Goal: Task Accomplishment & Management: Manage account settings

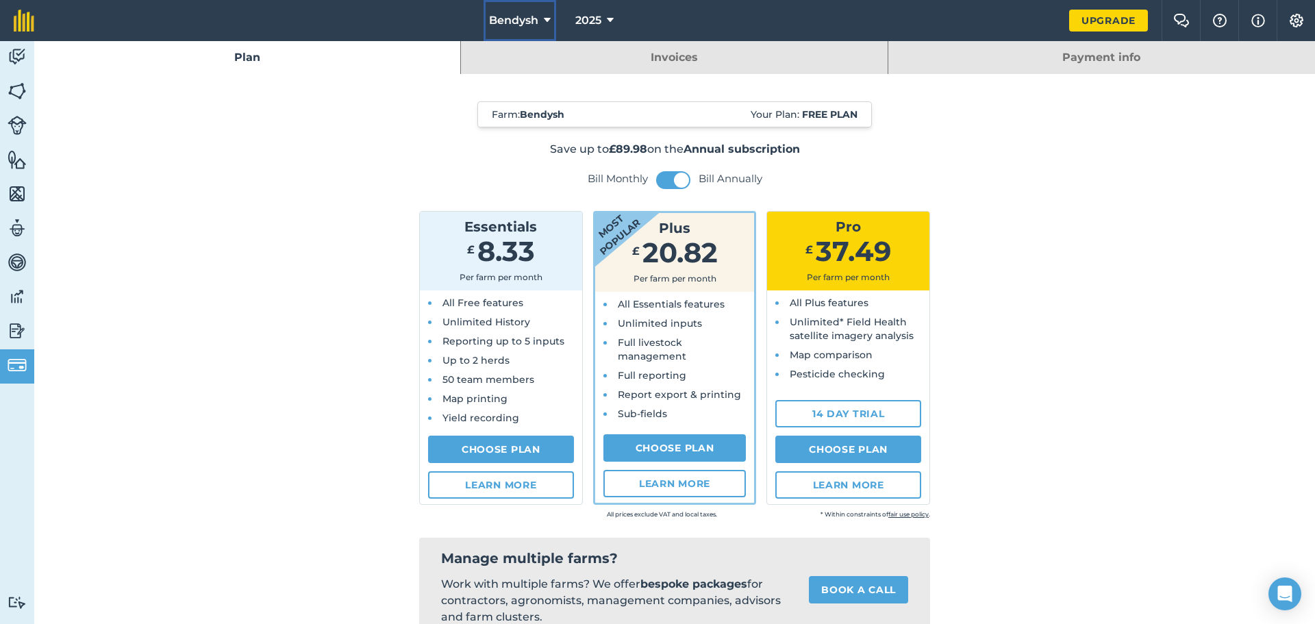
click at [524, 12] on button "Bendysh" at bounding box center [519, 20] width 73 height 41
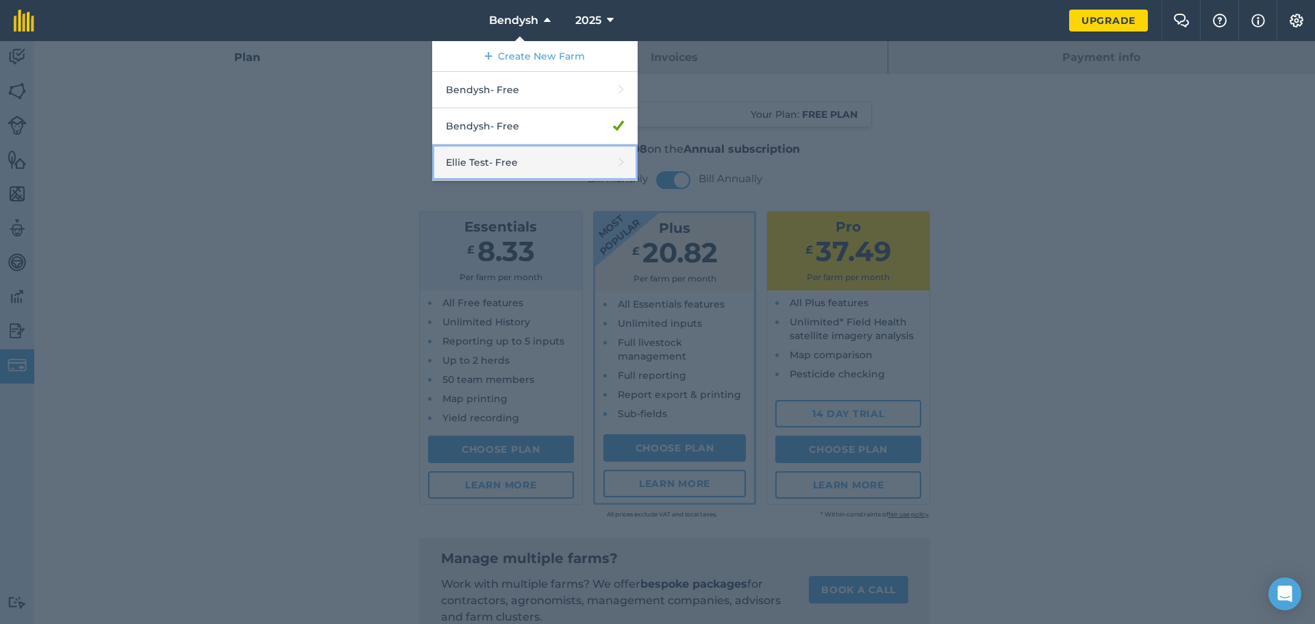
click at [498, 153] on link "[PERSON_NAME] Test - Free" at bounding box center [534, 162] width 205 height 36
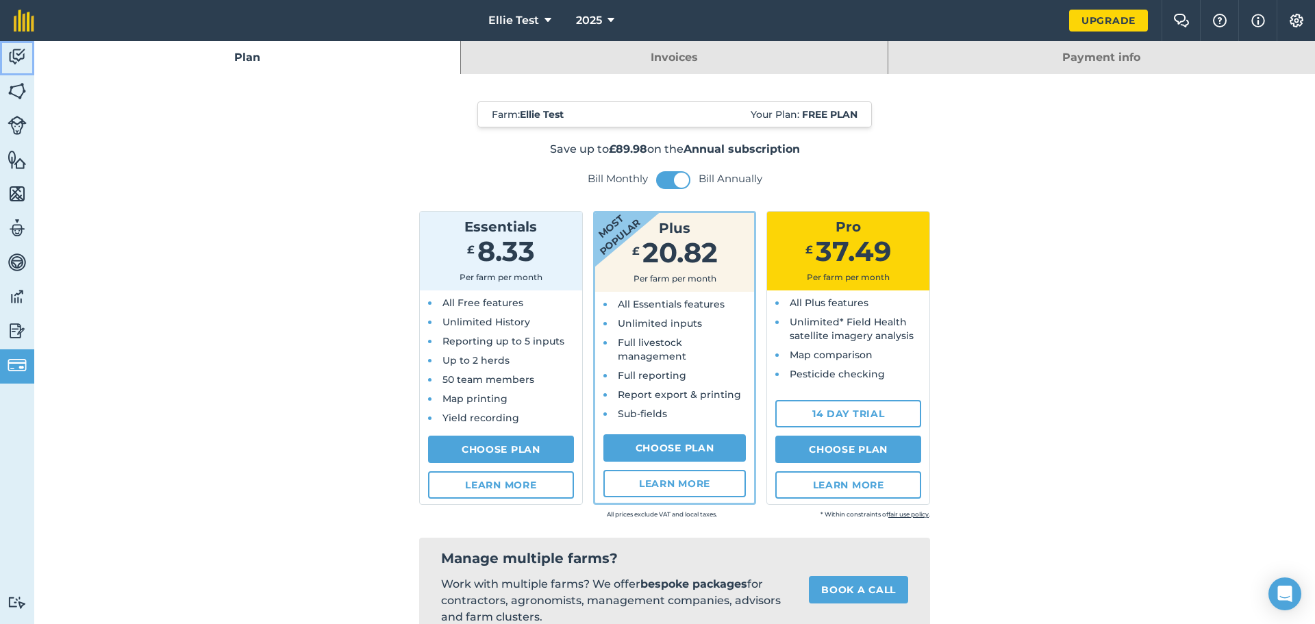
click at [18, 47] on img at bounding box center [17, 57] width 19 height 21
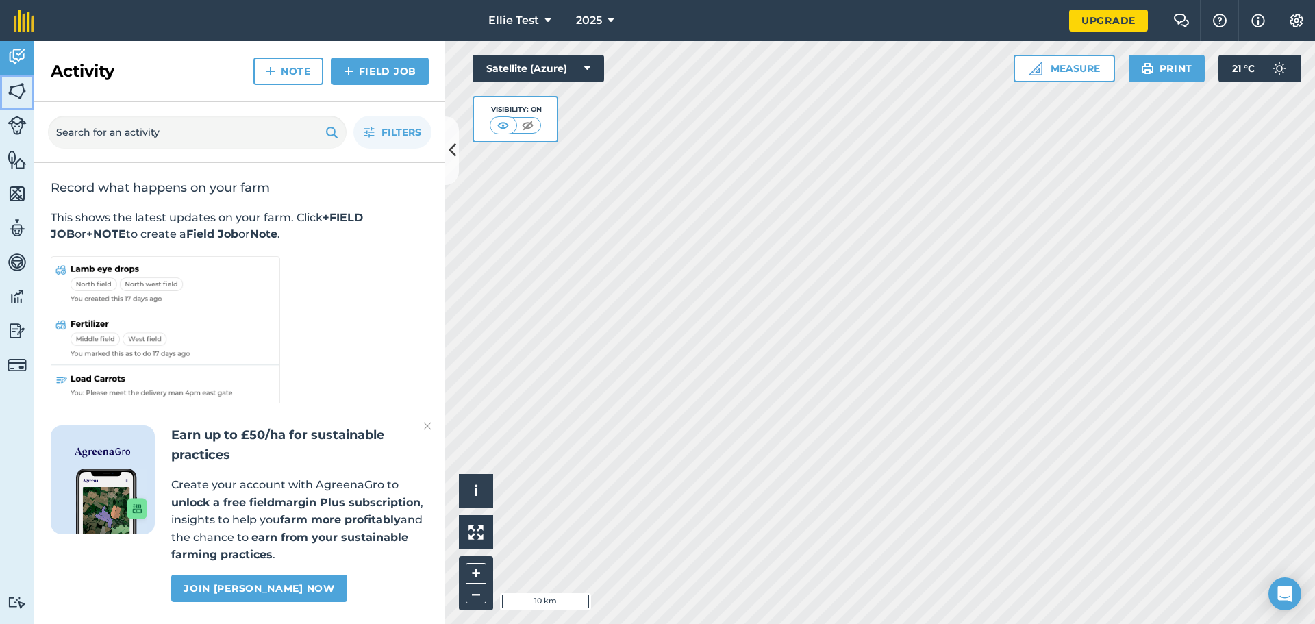
click at [18, 94] on img at bounding box center [17, 91] width 19 height 21
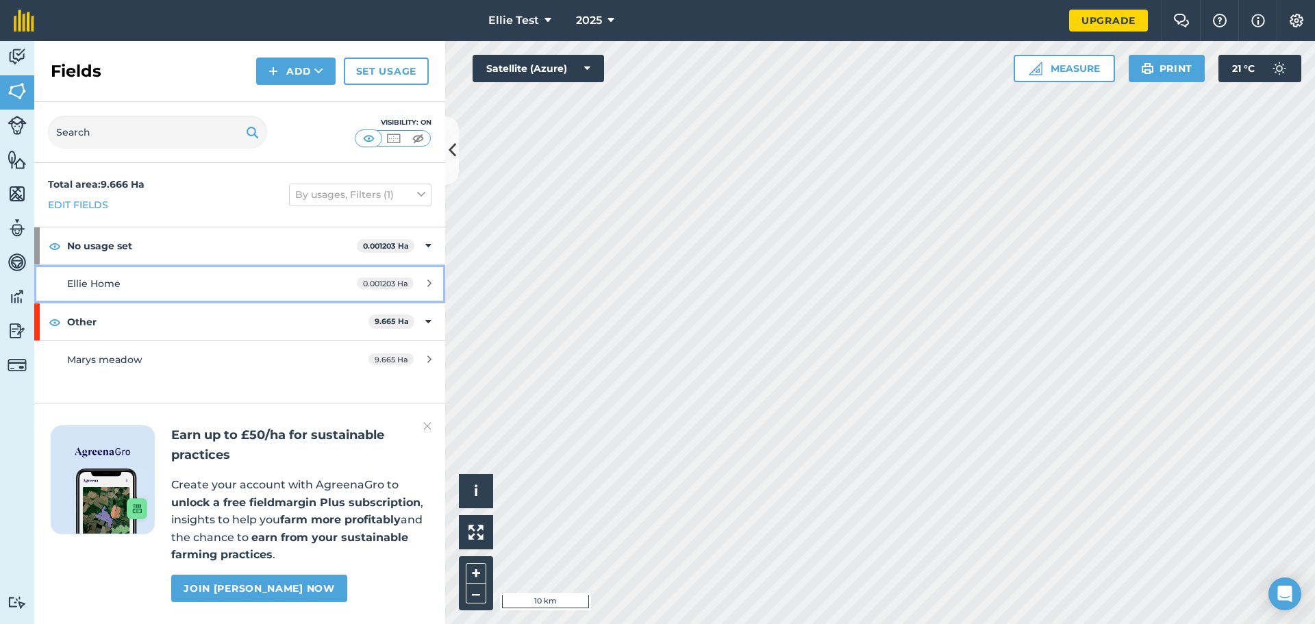
click at [431, 284] on div "0.001203 Ha" at bounding box center [394, 283] width 102 height 11
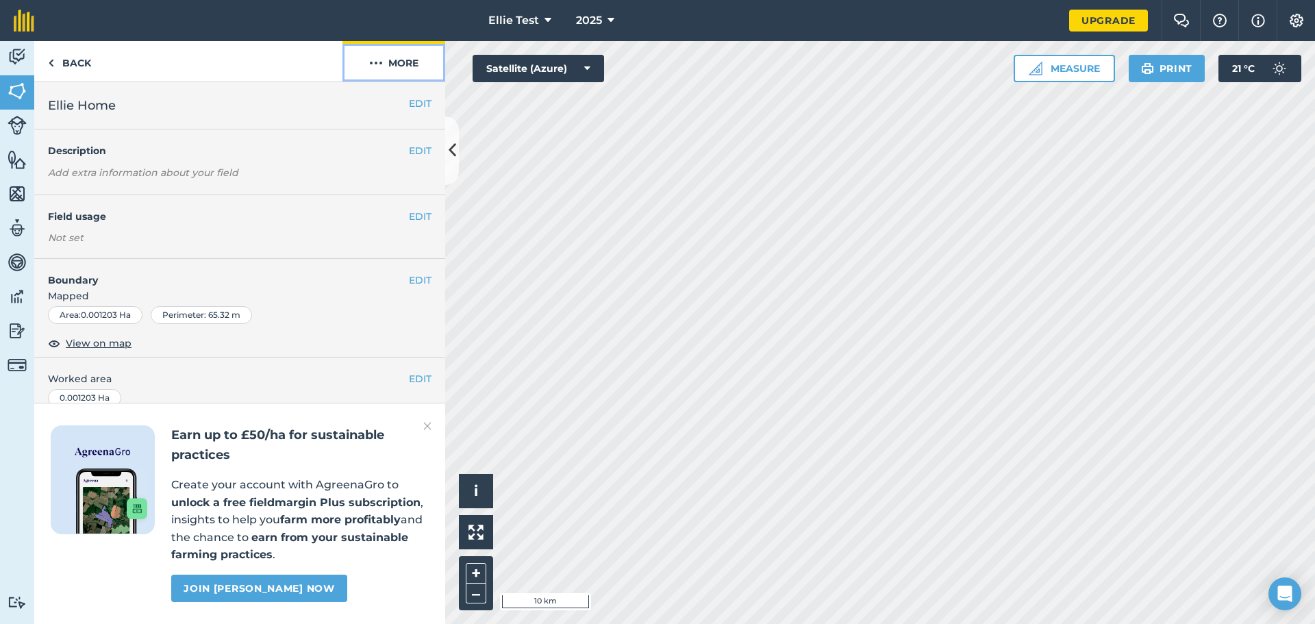
click at [398, 67] on button "More" at bounding box center [393, 61] width 103 height 40
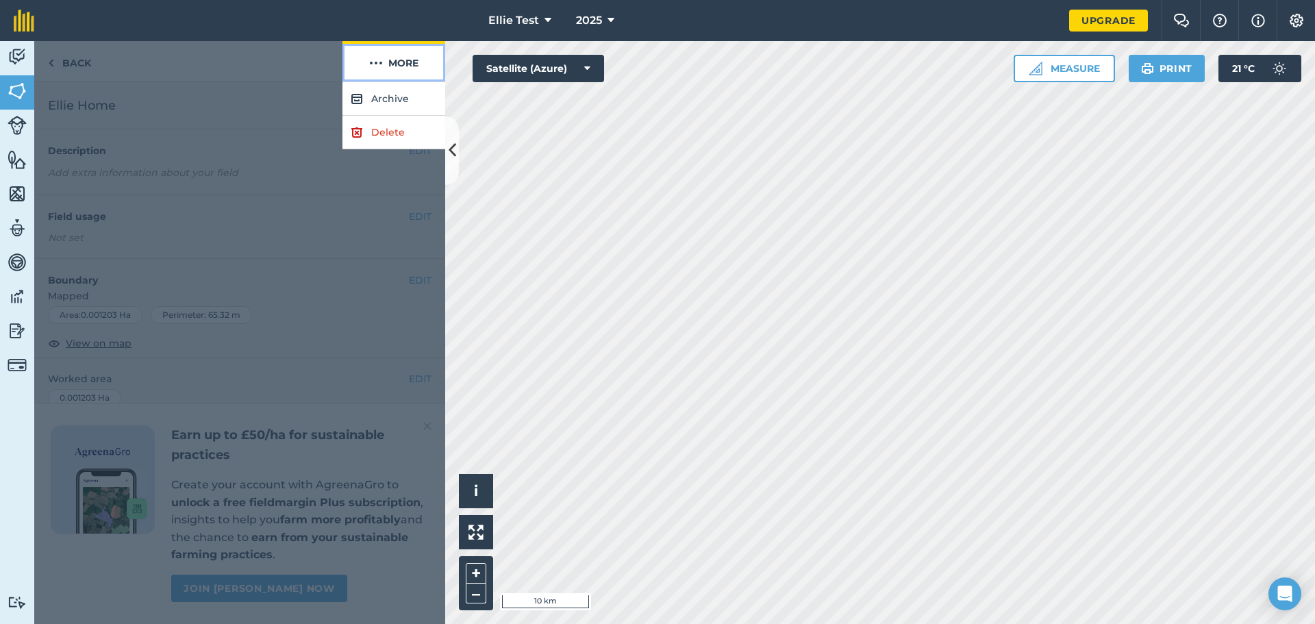
click at [398, 67] on button "More" at bounding box center [393, 61] width 103 height 40
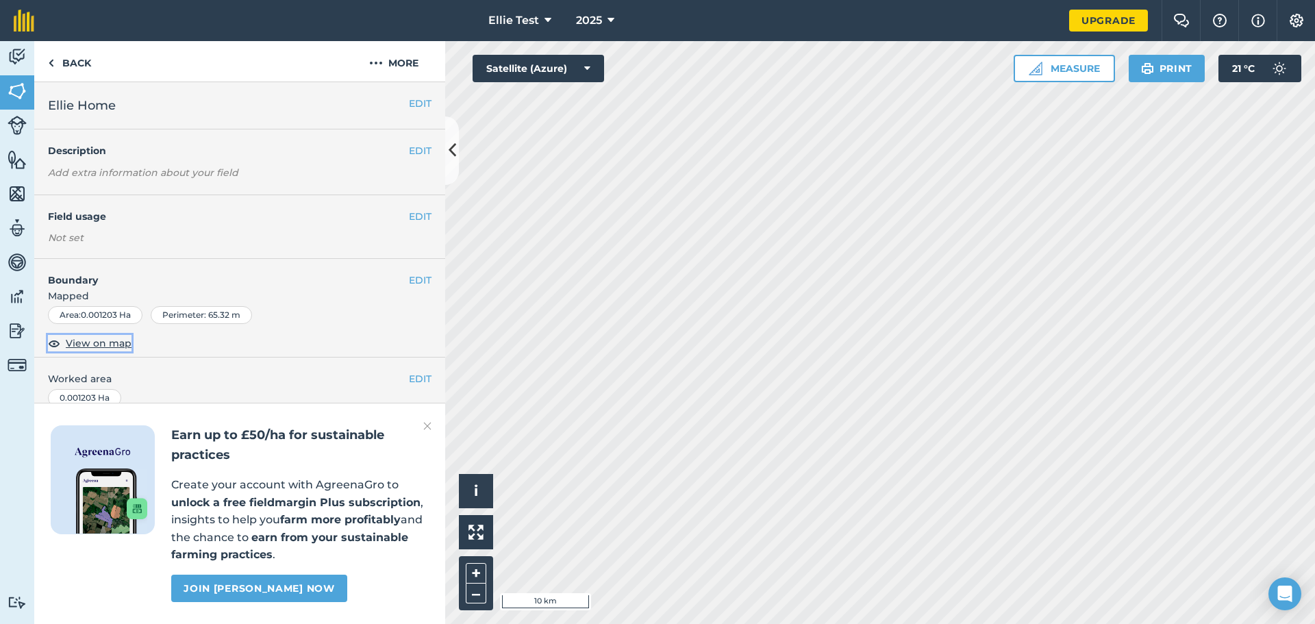
click at [101, 340] on span "View on map" at bounding box center [99, 343] width 66 height 15
click at [481, 492] on button "i" at bounding box center [476, 491] width 34 height 34
click at [481, 492] on button "›" at bounding box center [476, 491] width 34 height 34
click at [383, 52] on button "More" at bounding box center [393, 61] width 103 height 40
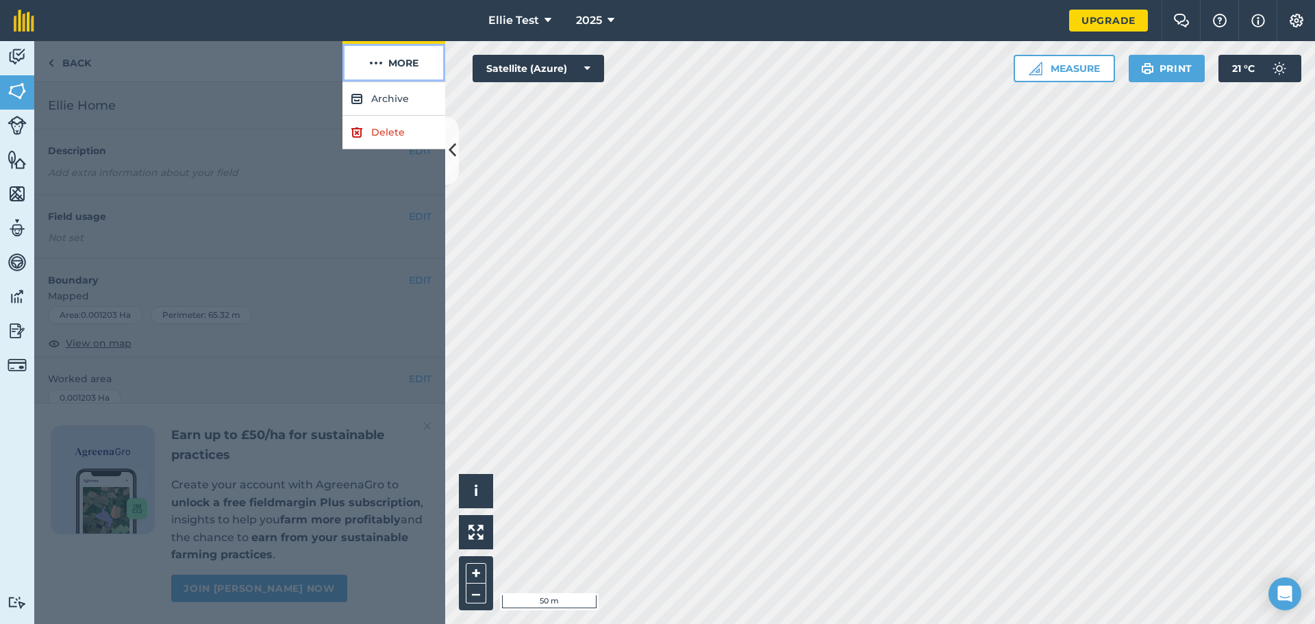
click at [383, 52] on button "More" at bounding box center [393, 61] width 103 height 40
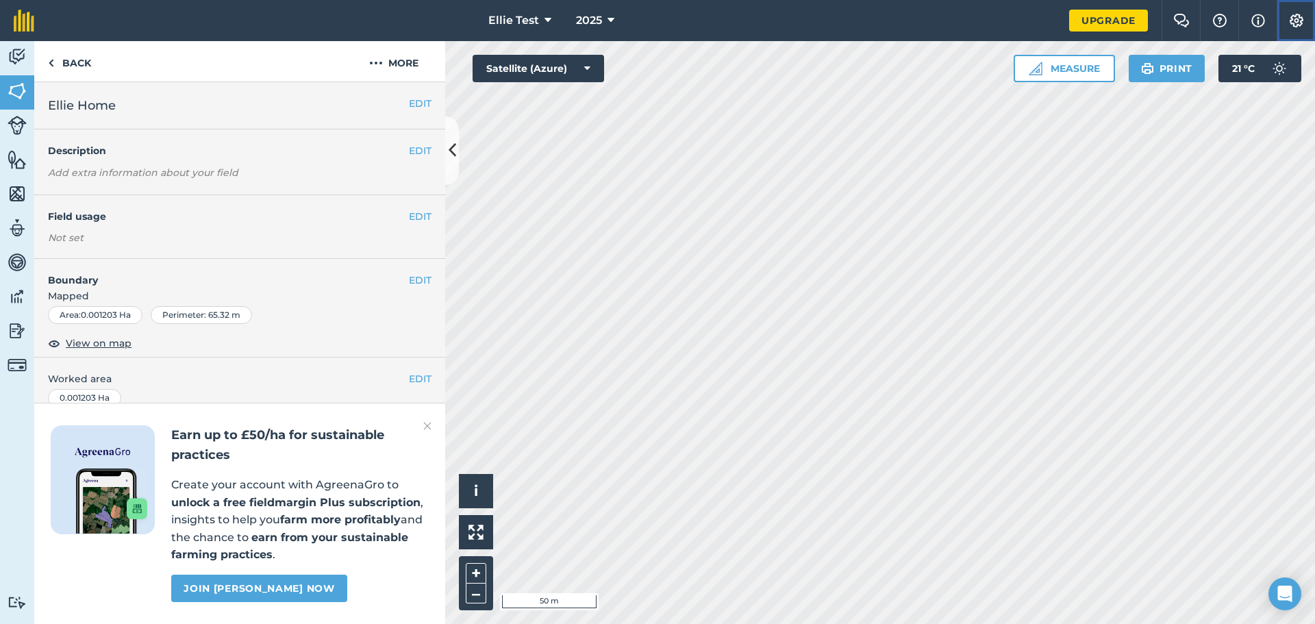
click at [1293, 21] on img at bounding box center [1296, 21] width 16 height 14
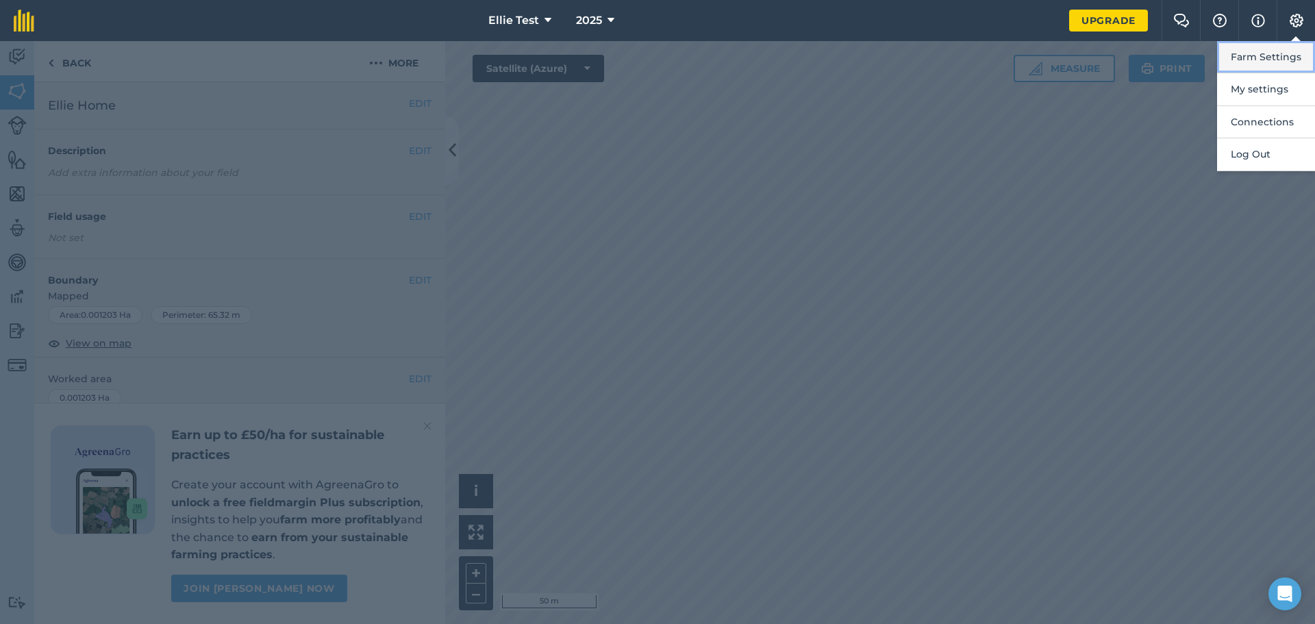
click at [1282, 56] on button "Farm Settings" at bounding box center [1266, 57] width 98 height 32
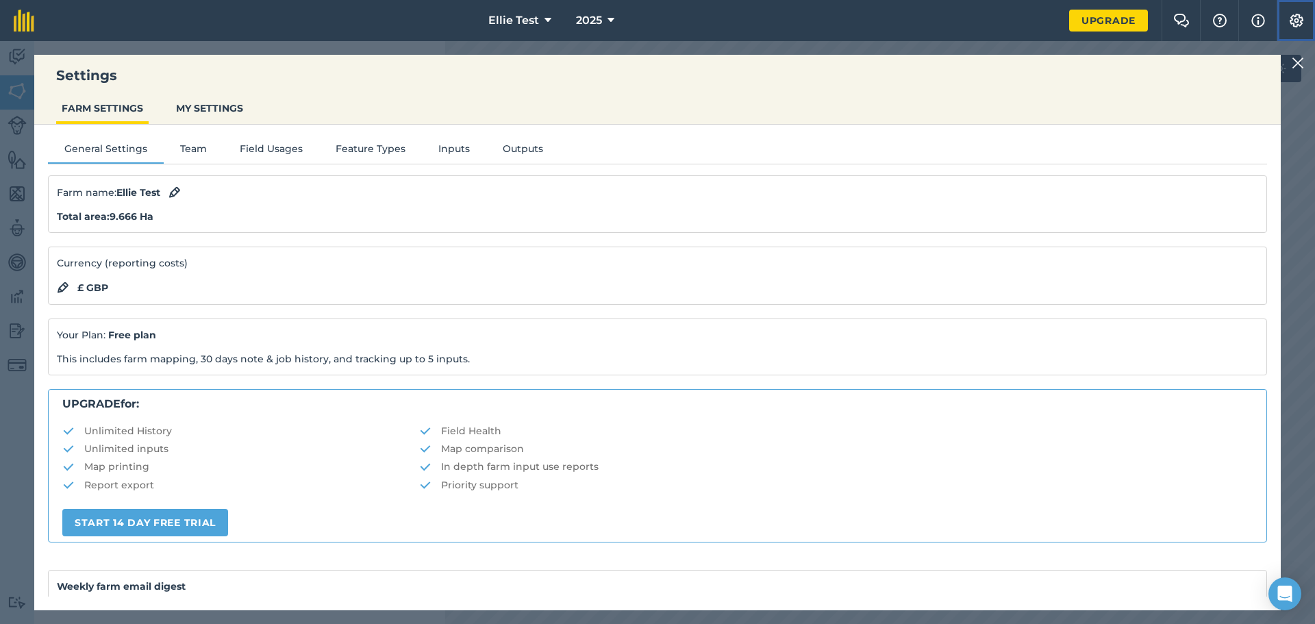
click at [1298, 15] on img at bounding box center [1296, 21] width 16 height 14
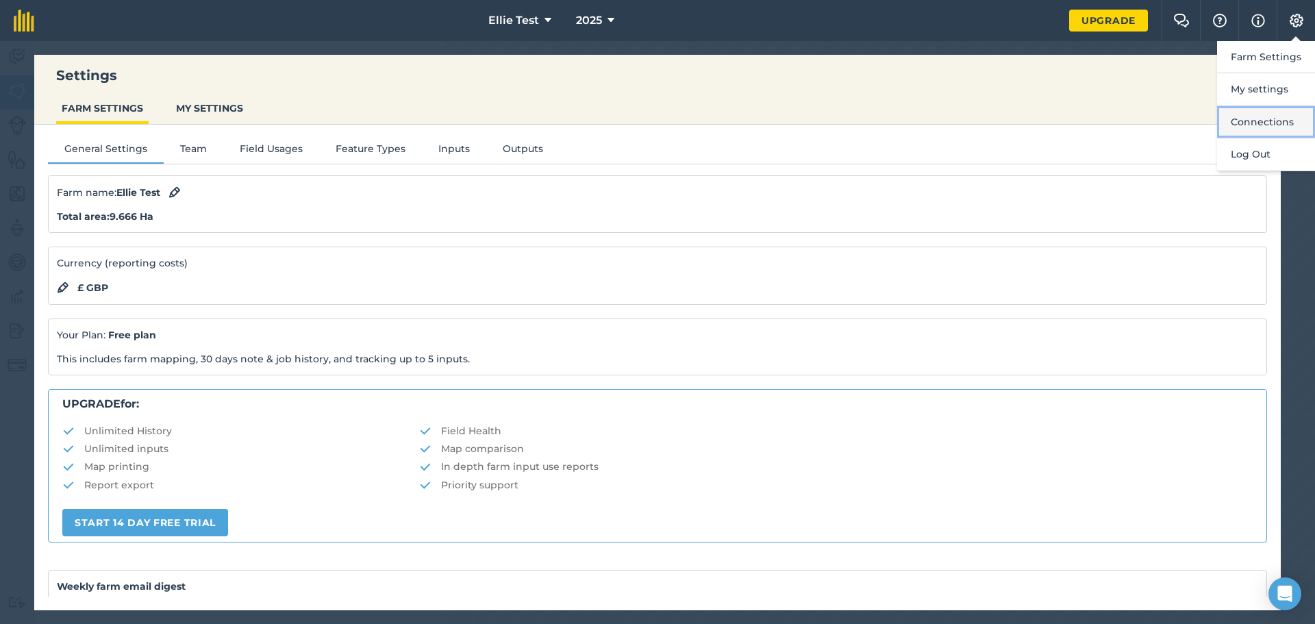
click at [1249, 129] on button "Connections" at bounding box center [1266, 122] width 98 height 32
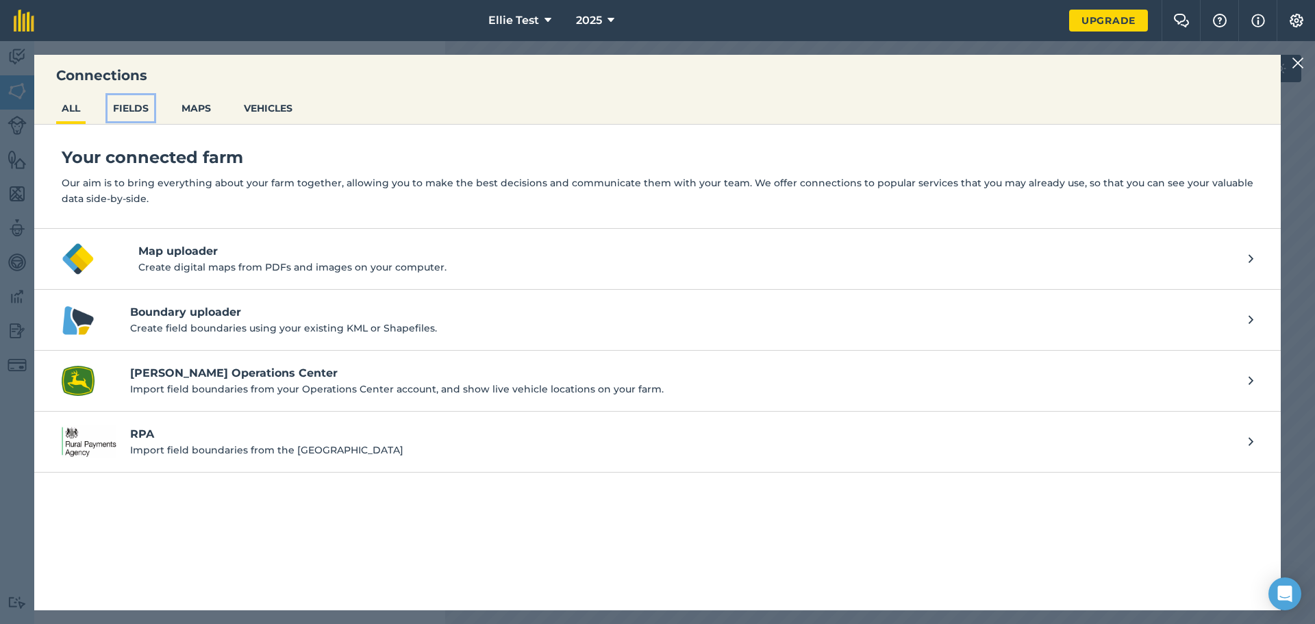
click at [119, 106] on button "FIELDS" at bounding box center [130, 108] width 47 height 26
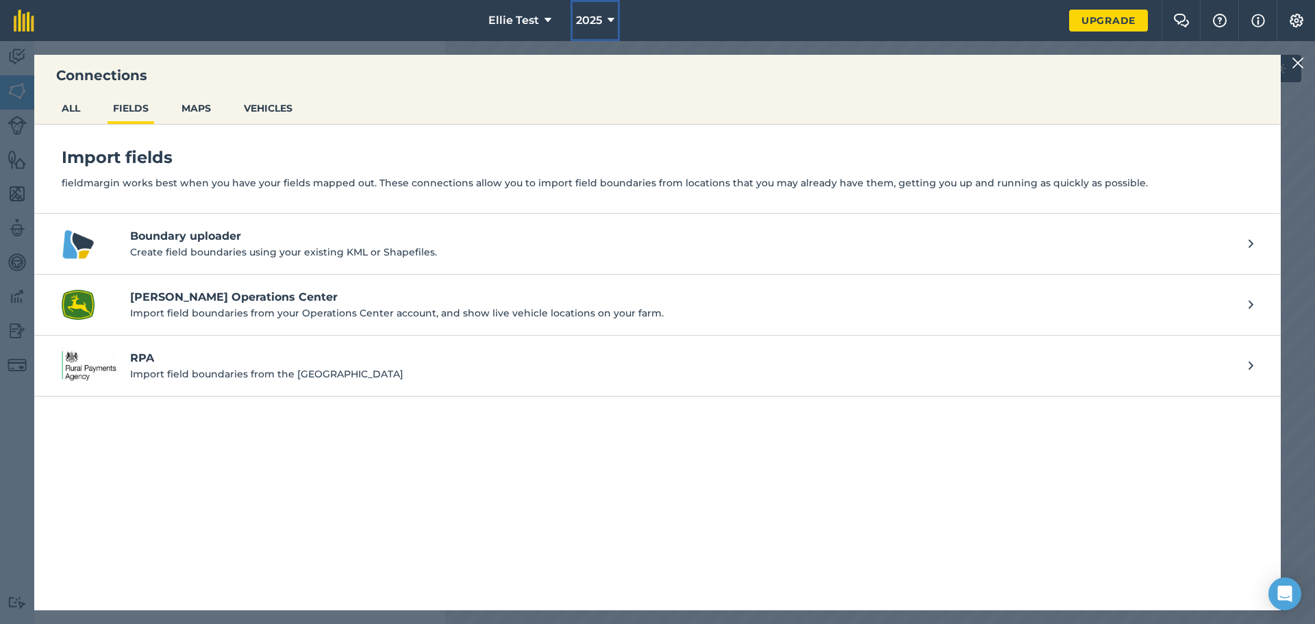
click at [609, 36] on button "2025" at bounding box center [594, 20] width 49 height 41
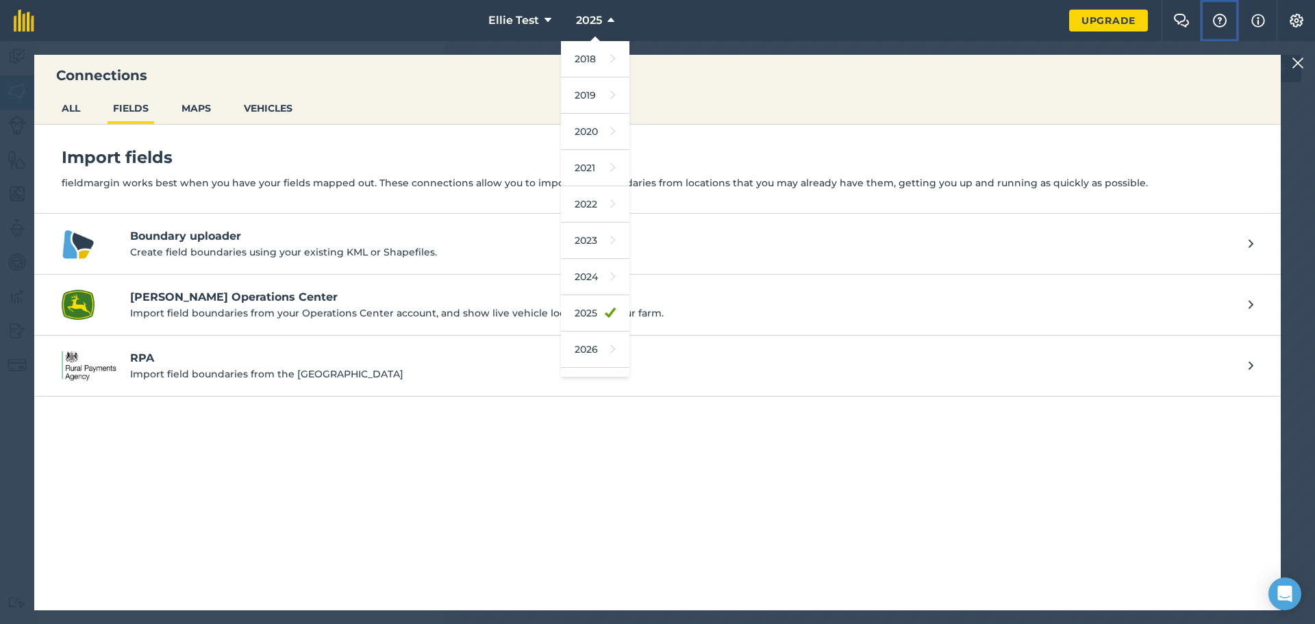
click at [1219, 16] on img at bounding box center [1219, 21] width 16 height 14
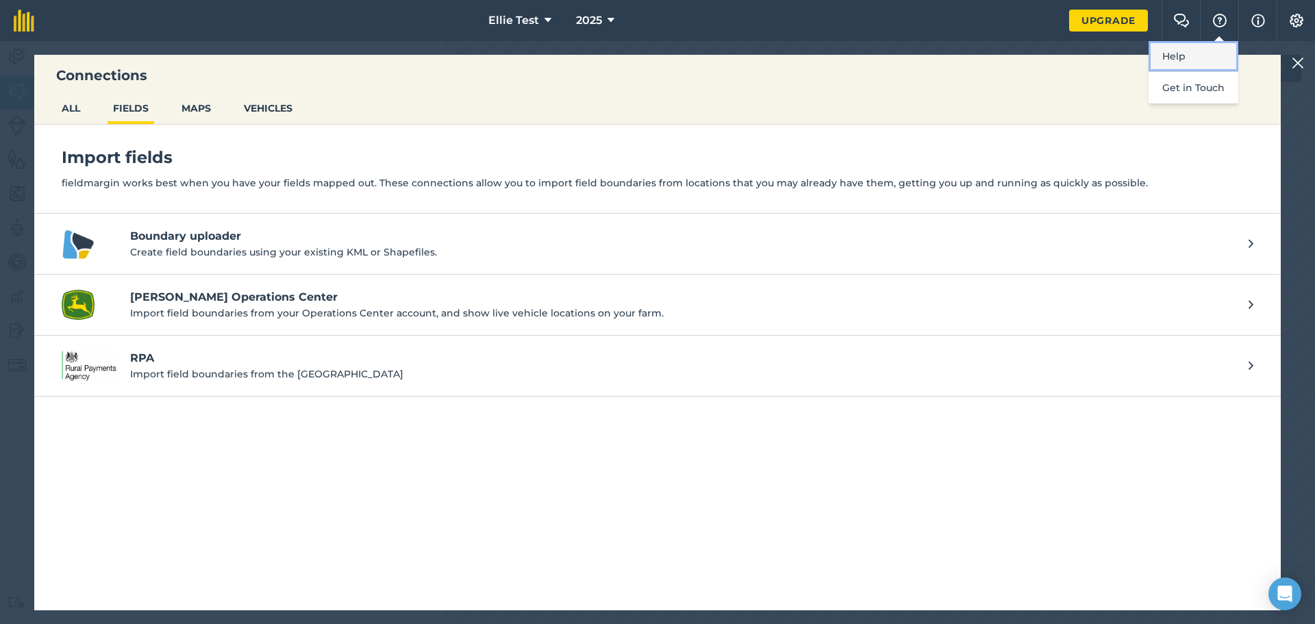
click at [1195, 59] on link "Help" at bounding box center [1193, 56] width 90 height 31
click at [1292, 20] on img at bounding box center [1296, 21] width 16 height 14
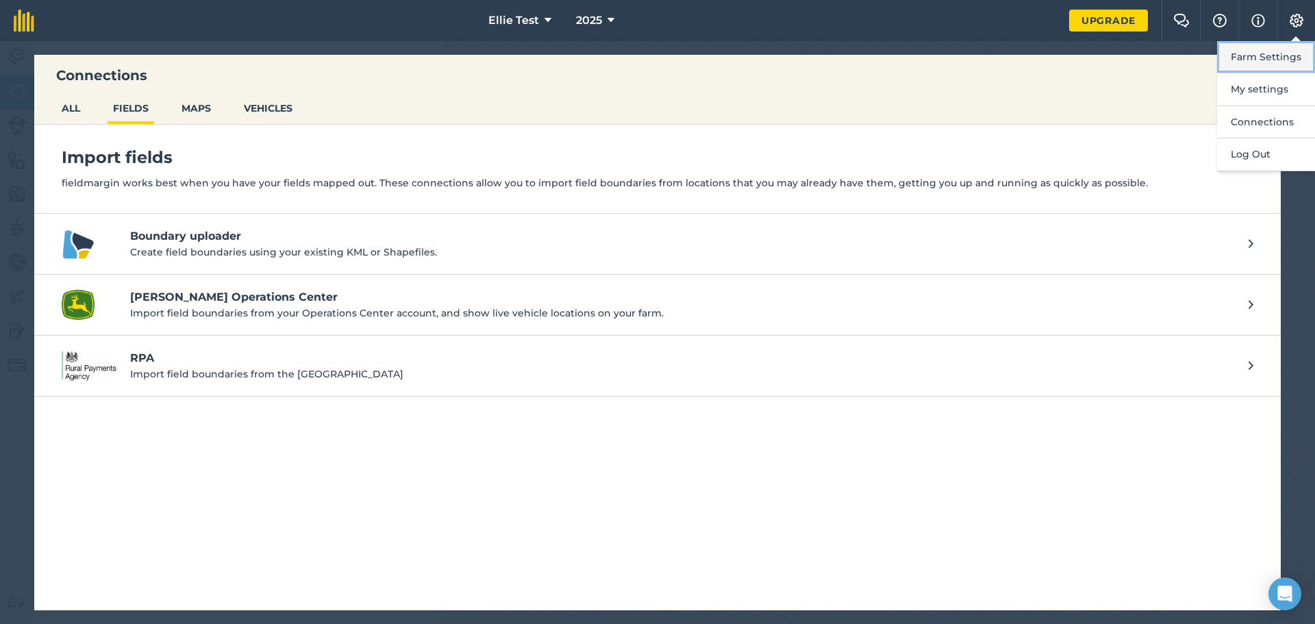
click at [1276, 54] on button "Farm Settings" at bounding box center [1266, 57] width 98 height 32
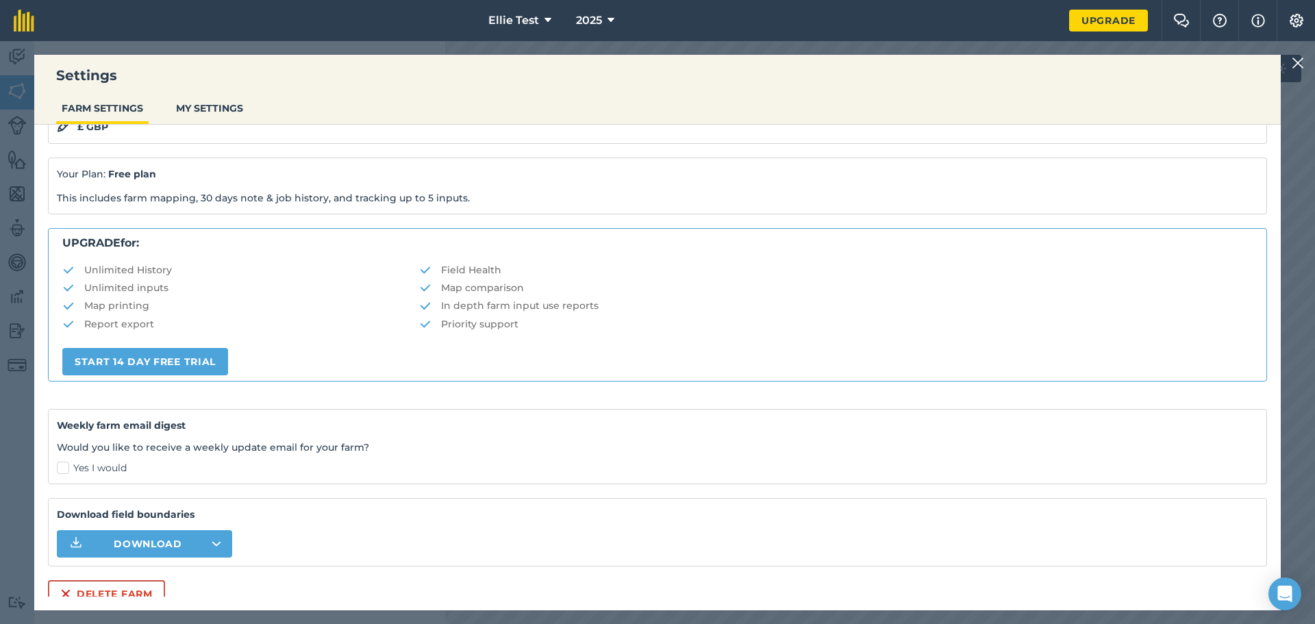
scroll to position [172, 0]
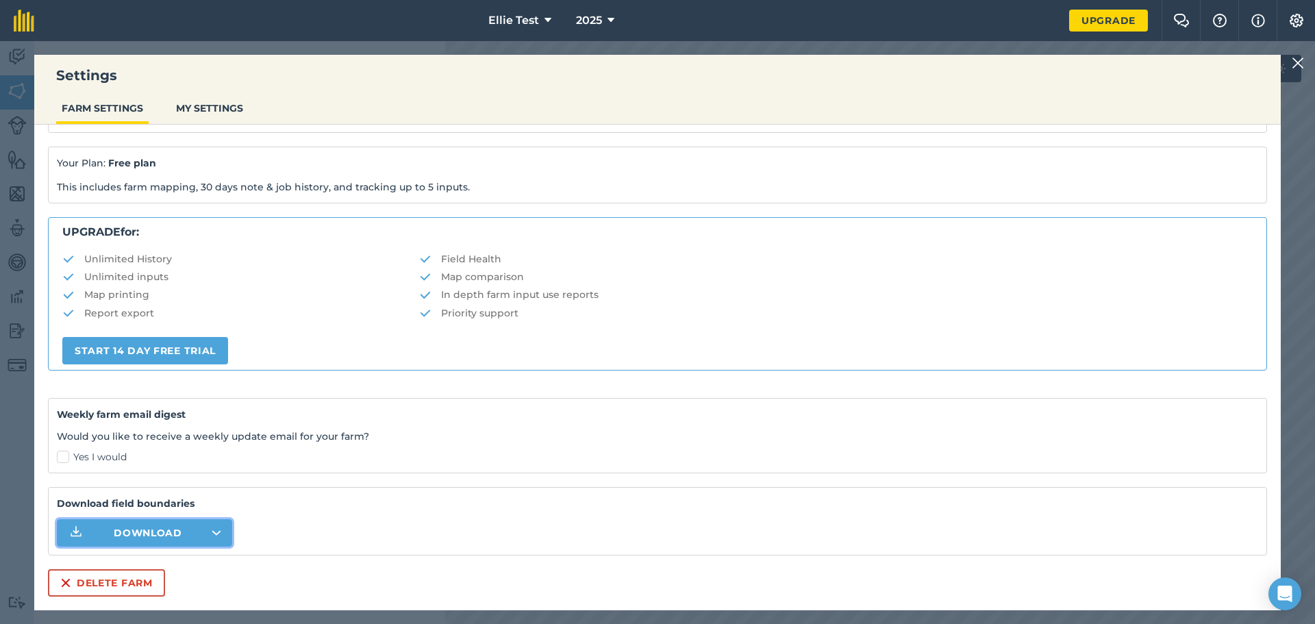
click at [184, 537] on button "Download" at bounding box center [144, 532] width 175 height 27
